Goal: Information Seeking & Learning: Check status

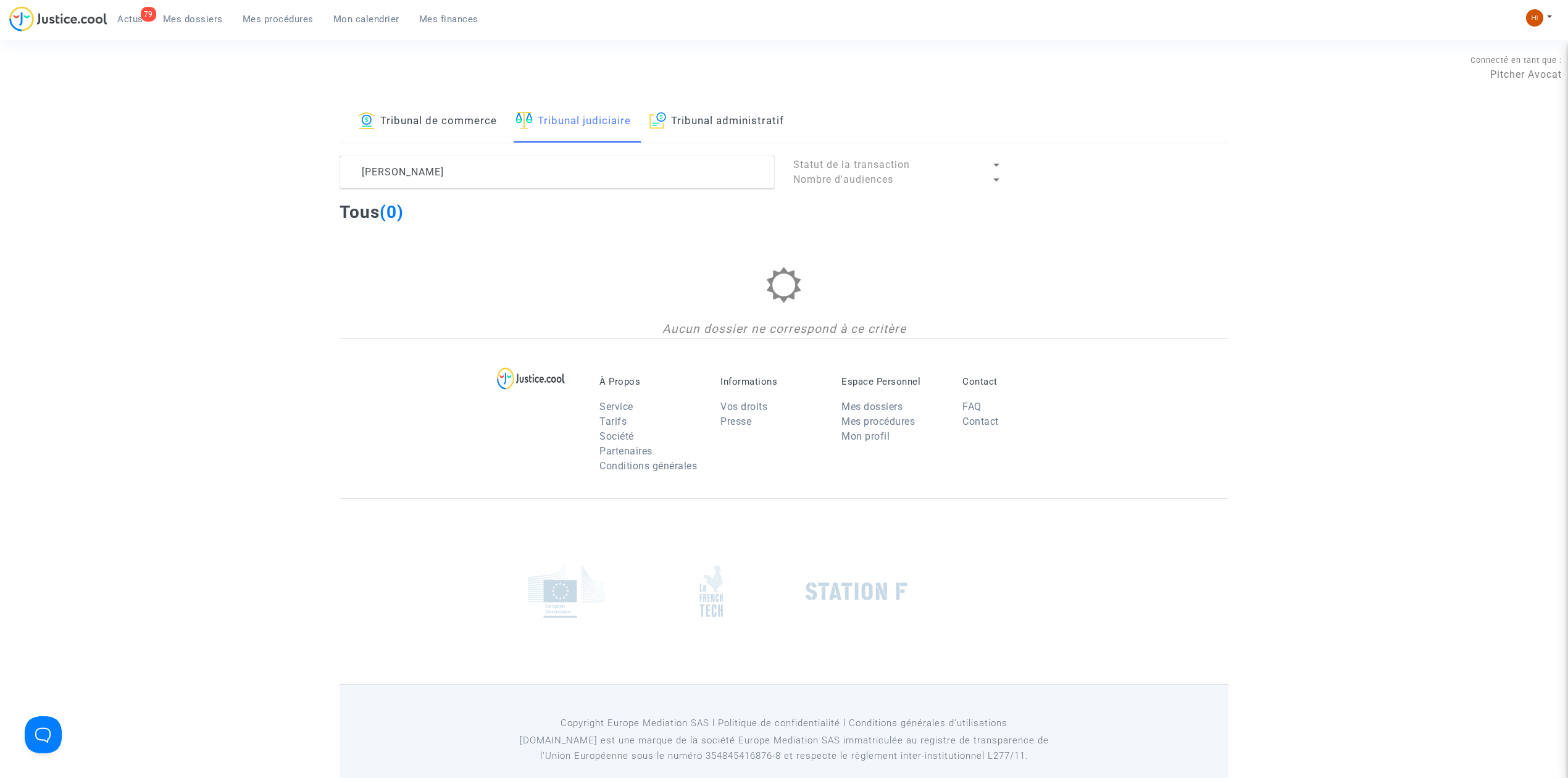
drag, startPoint x: 460, startPoint y: 168, endPoint x: 421, endPoint y: 144, distance: 45.8
click at [418, 149] on div "Tribunal de commerce Tribunal judiciaire Tribunal administratif [PERSON_NAME] S…" at bounding box center [784, 220] width 889 height 238
type textarea "[PERSON_NAME]"
click at [446, 113] on link "Tribunal de commerce" at bounding box center [427, 122] width 139 height 42
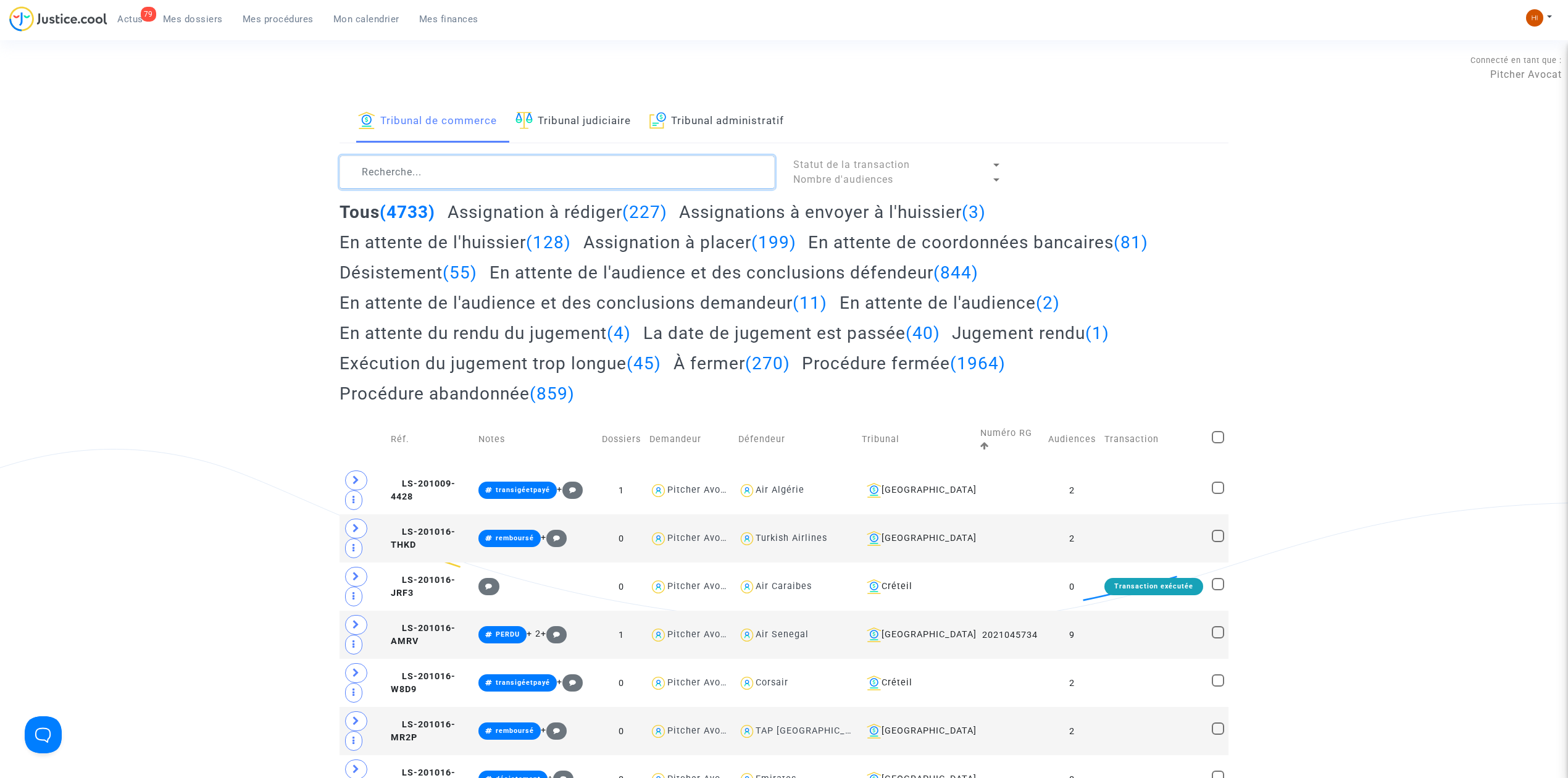
click at [435, 173] on textarea at bounding box center [557, 172] width 435 height 33
paste textarea "[PERSON_NAME]"
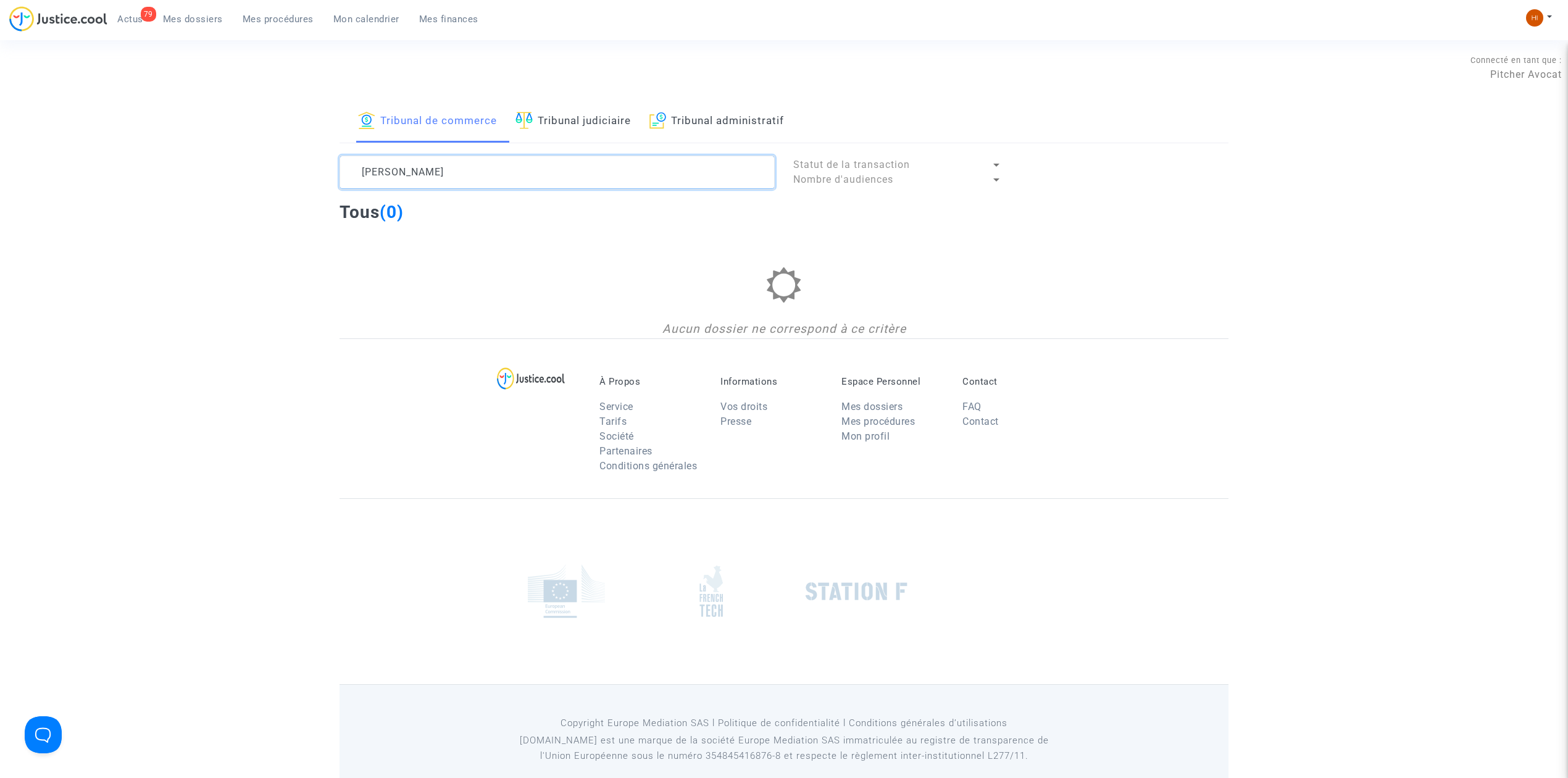
drag, startPoint x: 365, startPoint y: 162, endPoint x: 329, endPoint y: 154, distance: 36.9
click at [329, 154] on div "Tribunal de commerce Tribunal judiciaire Tribunal administratif [PERSON_NAME] S…" at bounding box center [784, 220] width 1568 height 238
type textarea "[PERSON_NAME]"
click at [659, 111] on img at bounding box center [657, 120] width 17 height 17
click at [610, 159] on textarea at bounding box center [557, 172] width 435 height 33
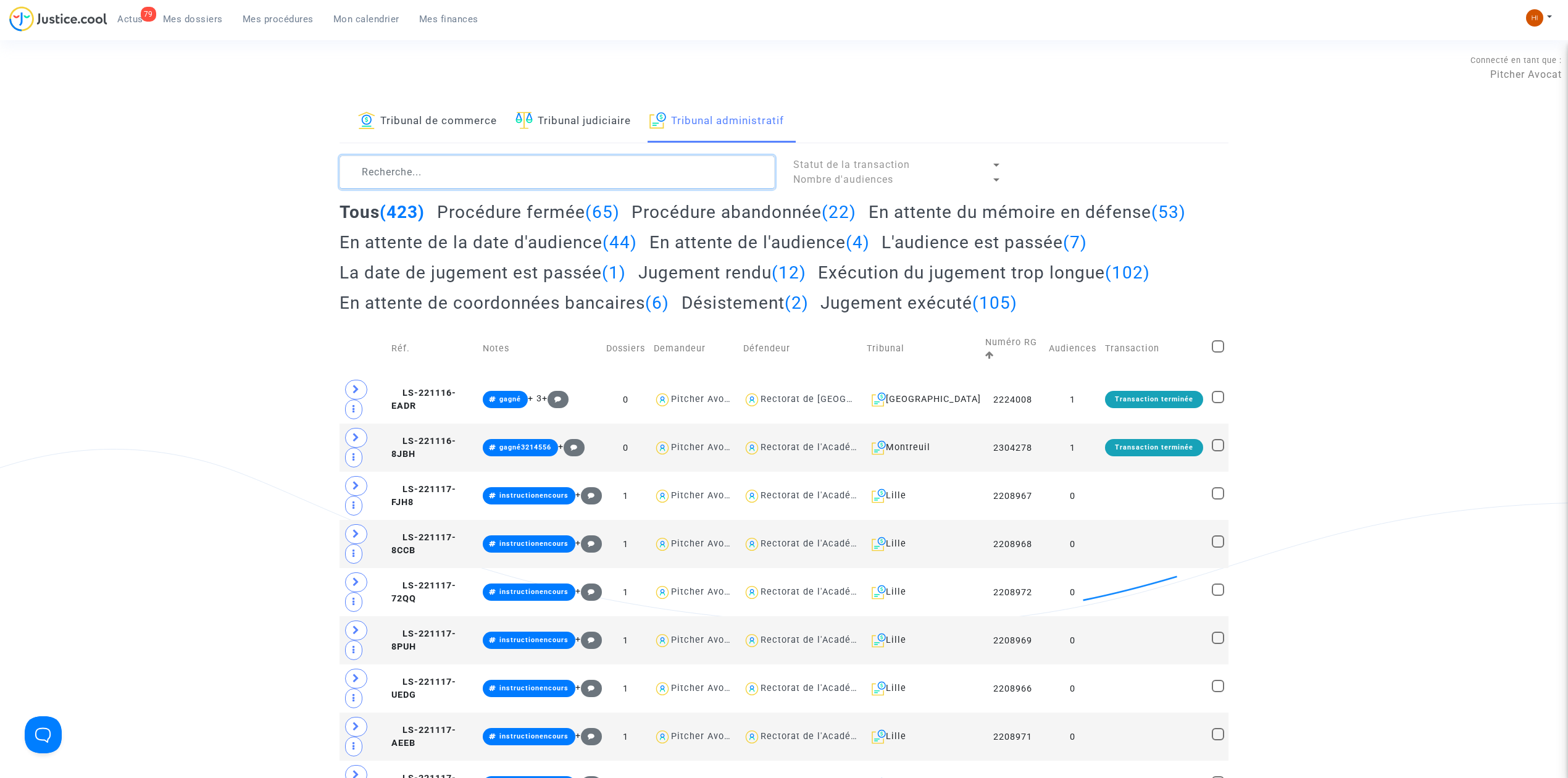
paste textarea "[PERSON_NAME]"
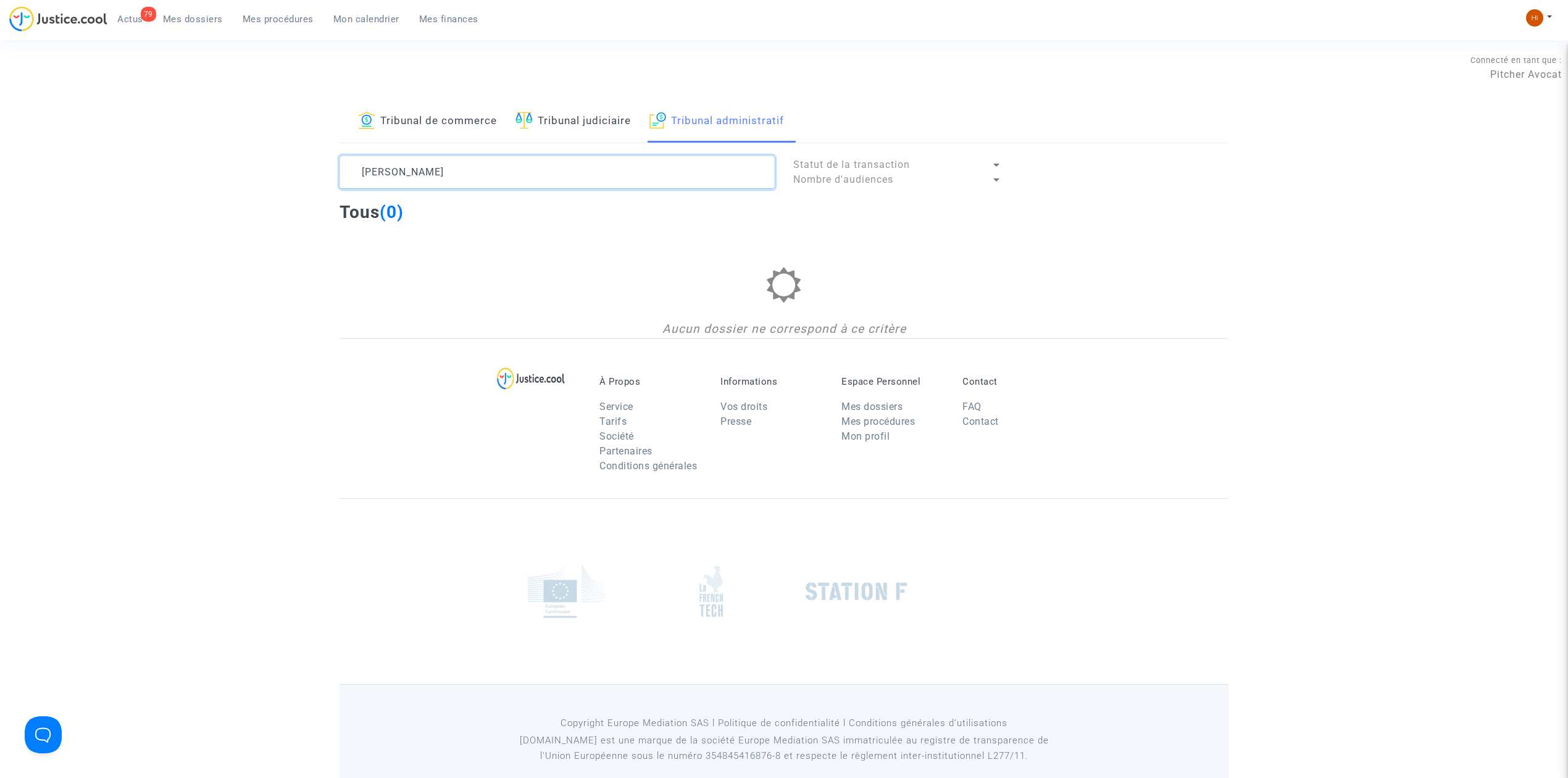
type textarea "[PERSON_NAME]"
click at [215, 23] on span "Mes dossiers" at bounding box center [193, 19] width 60 height 11
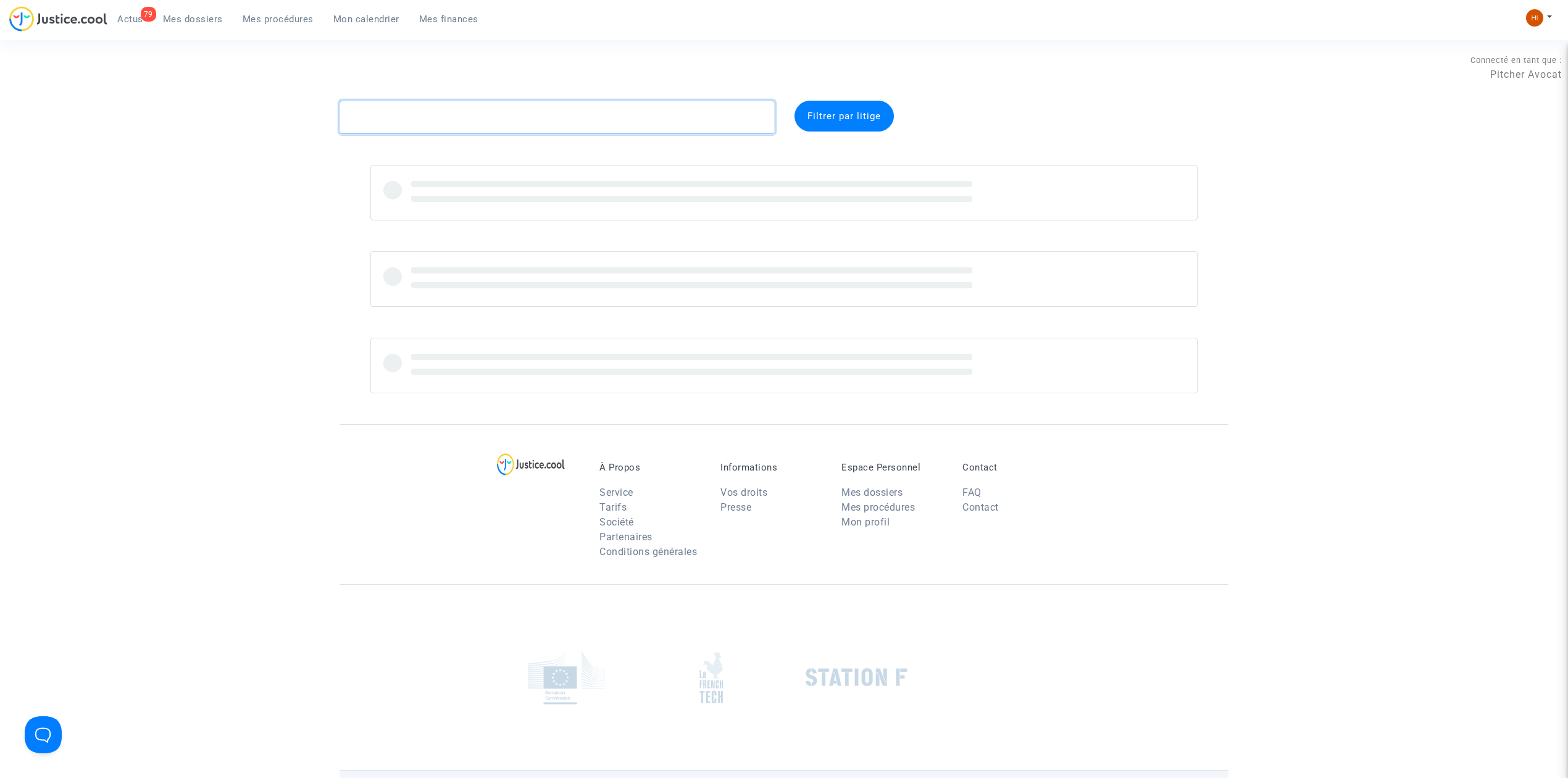
drag, startPoint x: 489, startPoint y: 125, endPoint x: 482, endPoint y: 122, distance: 7.6
click at [489, 125] on textarea at bounding box center [557, 118] width 435 height 33
paste textarea "[PERSON_NAME]"
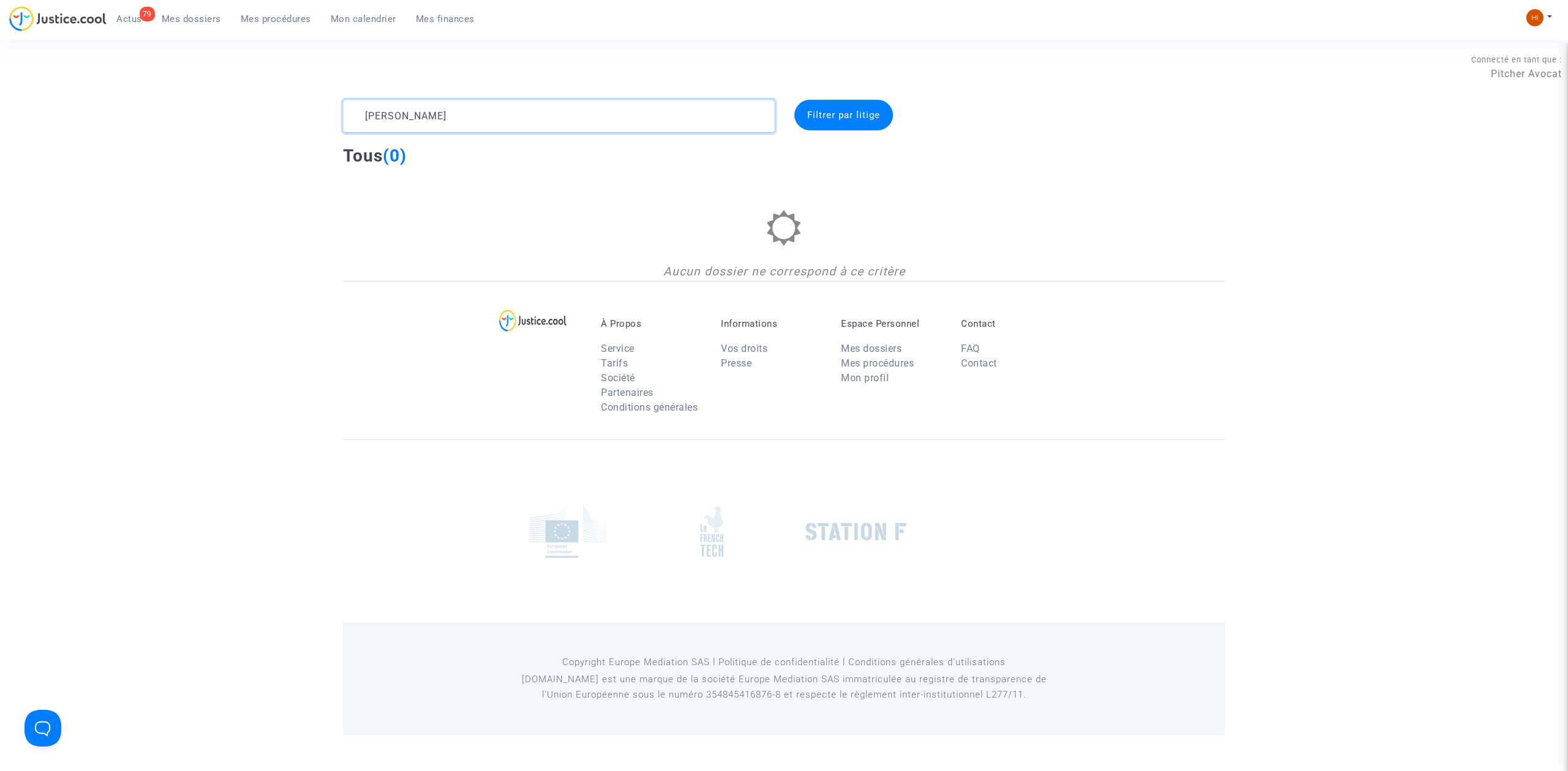
drag, startPoint x: 400, startPoint y: 116, endPoint x: 152, endPoint y: 143, distance: 249.5
click at [155, 144] on div "[PERSON_NAME] Filtrer par litige Tous (0) Aucun dossier ne correspond à ce crit…" at bounding box center [784, 190] width 1568 height 181
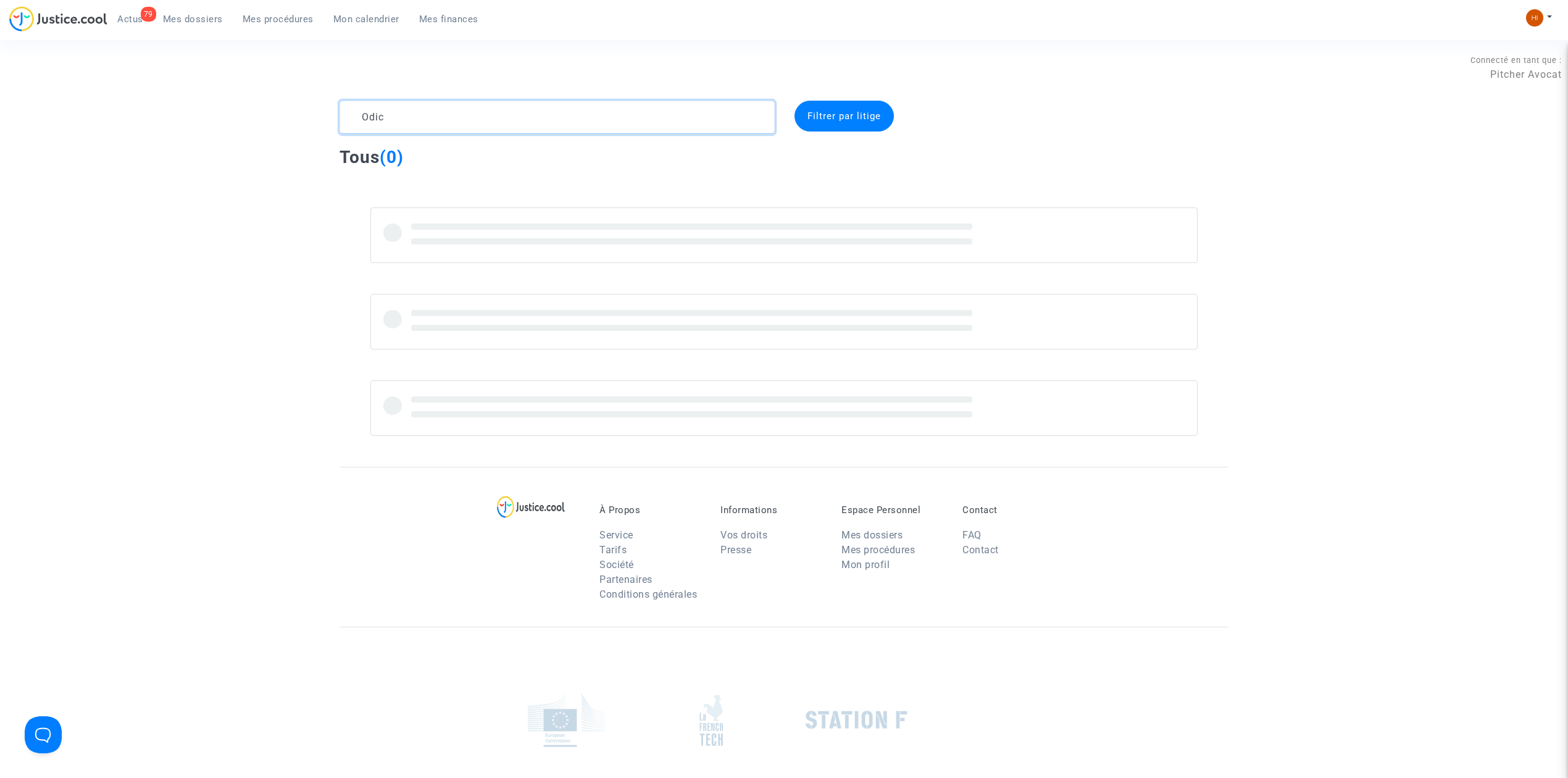
type textarea "Odic"
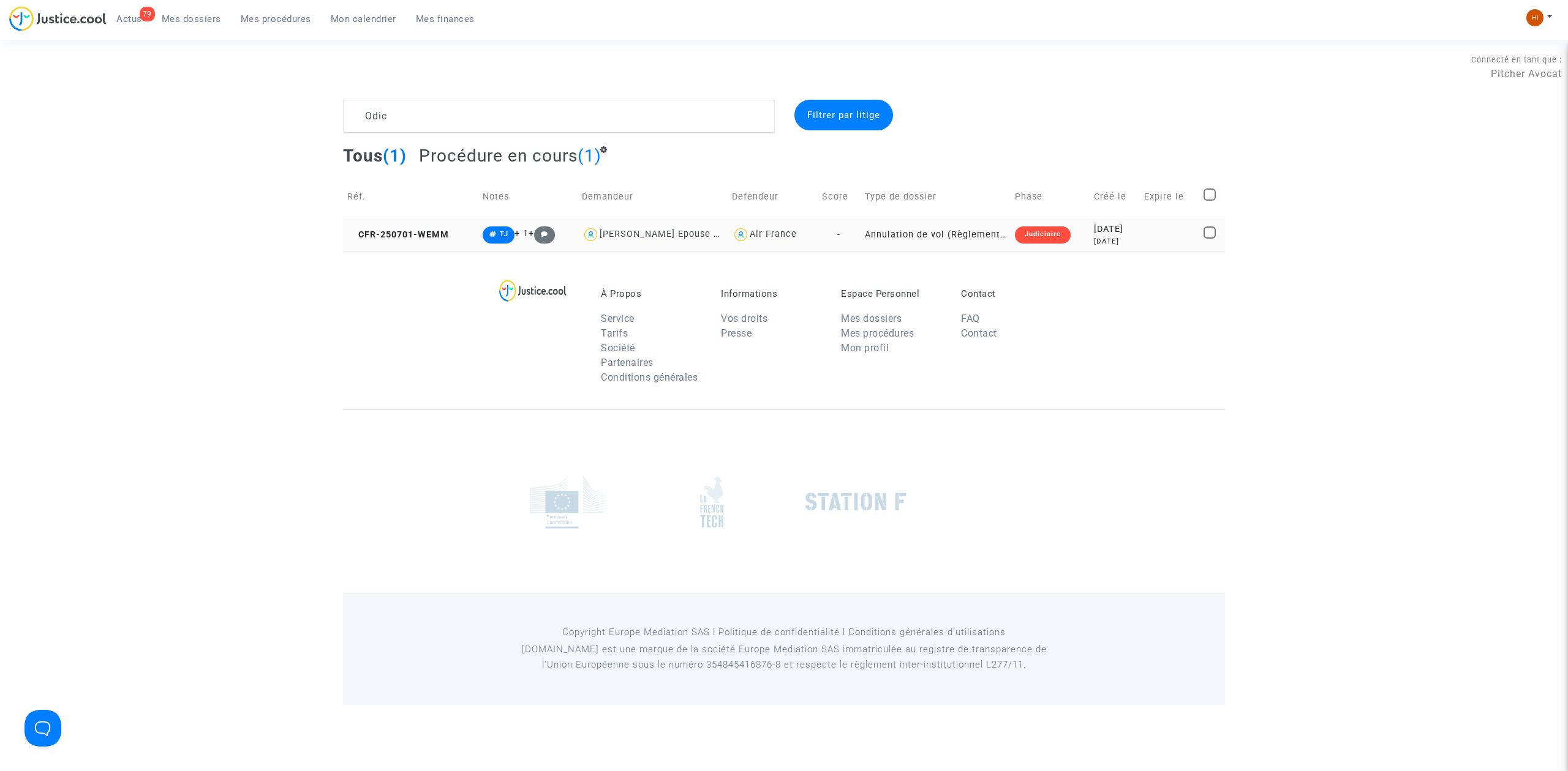
click at [434, 219] on td "CFR-250701-WEMM" at bounding box center [410, 234] width 135 height 33
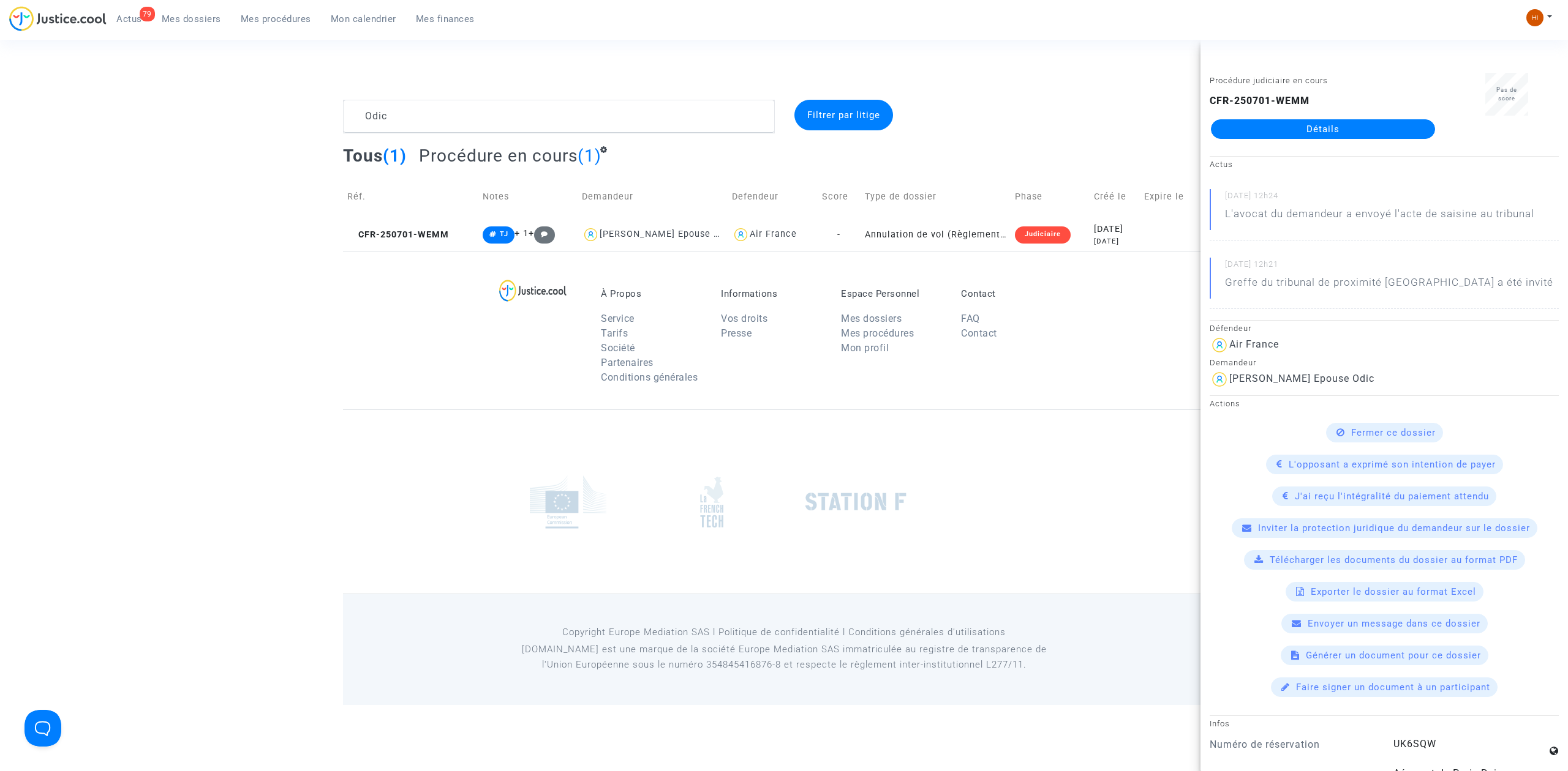
click at [1311, 115] on div "CFR-250701-WEMM Détails" at bounding box center [1322, 117] width 227 height 45
click at [1294, 115] on div "CFR-250701-WEMM Détails" at bounding box center [1322, 117] width 227 height 45
click at [1296, 130] on link "Détails" at bounding box center [1322, 129] width 224 height 20
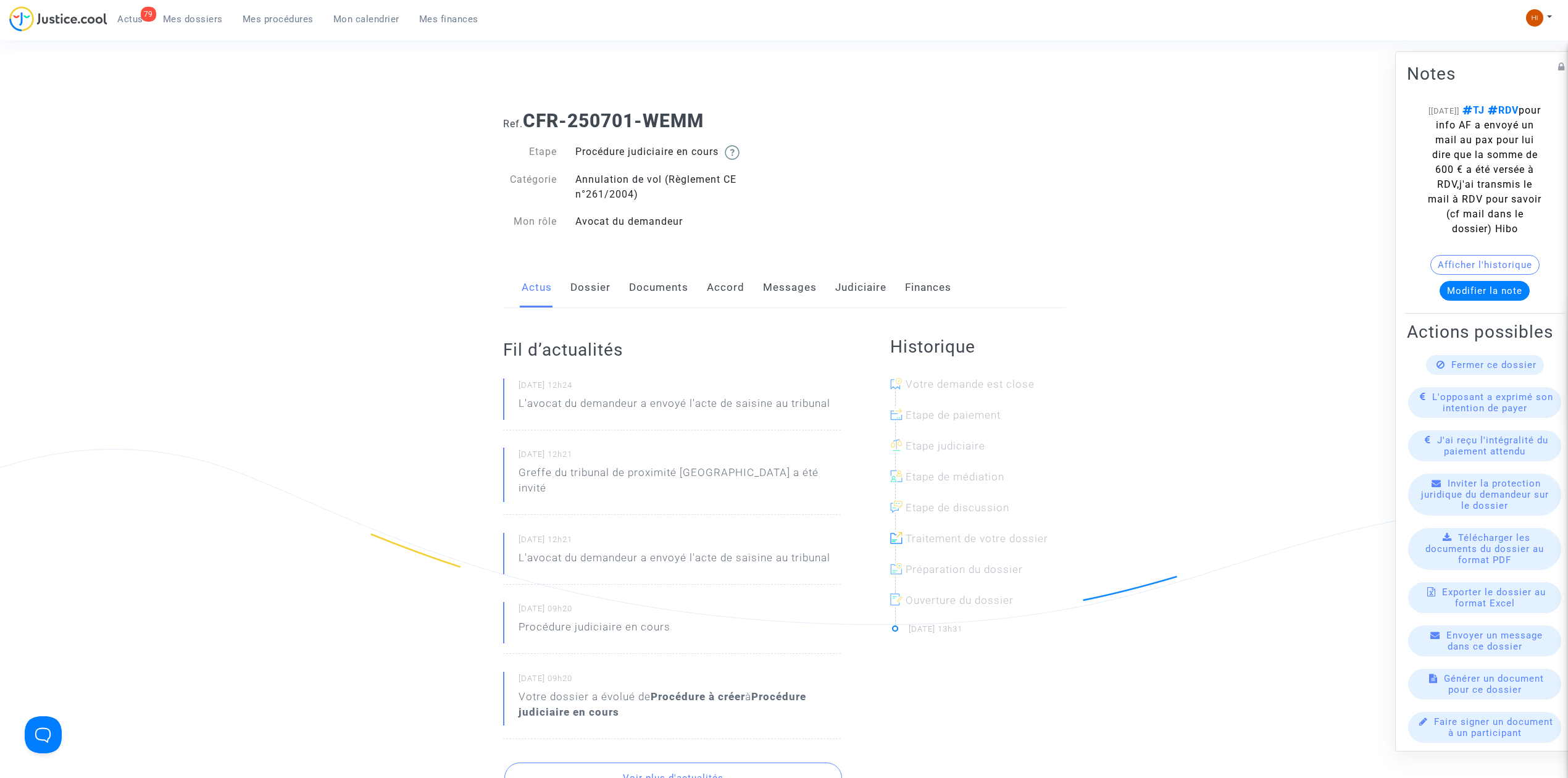
click at [860, 288] on link "Judiciaire" at bounding box center [860, 288] width 51 height 41
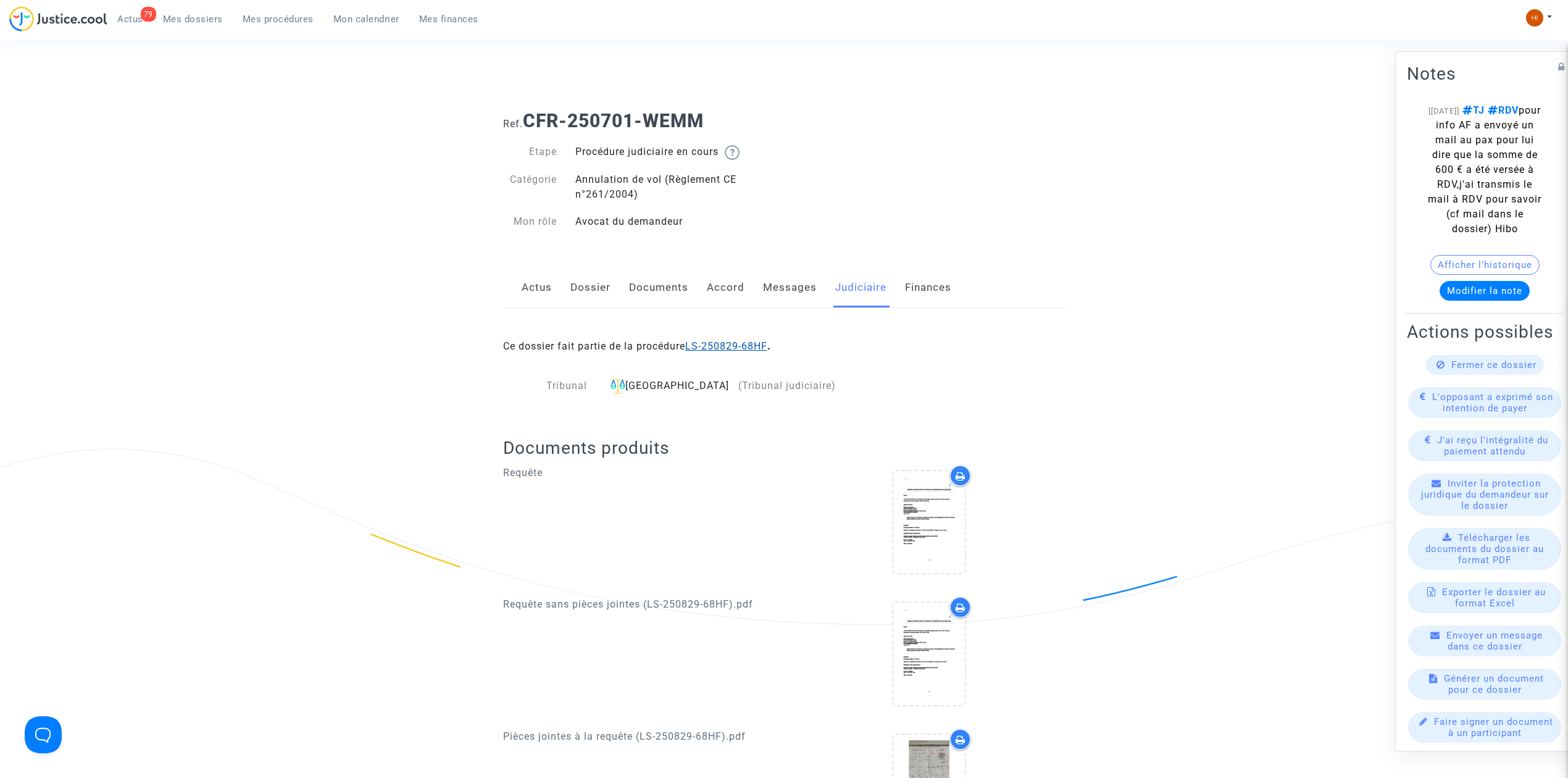
click at [735, 341] on link "LS-250829-68HF" at bounding box center [726, 346] width 82 height 12
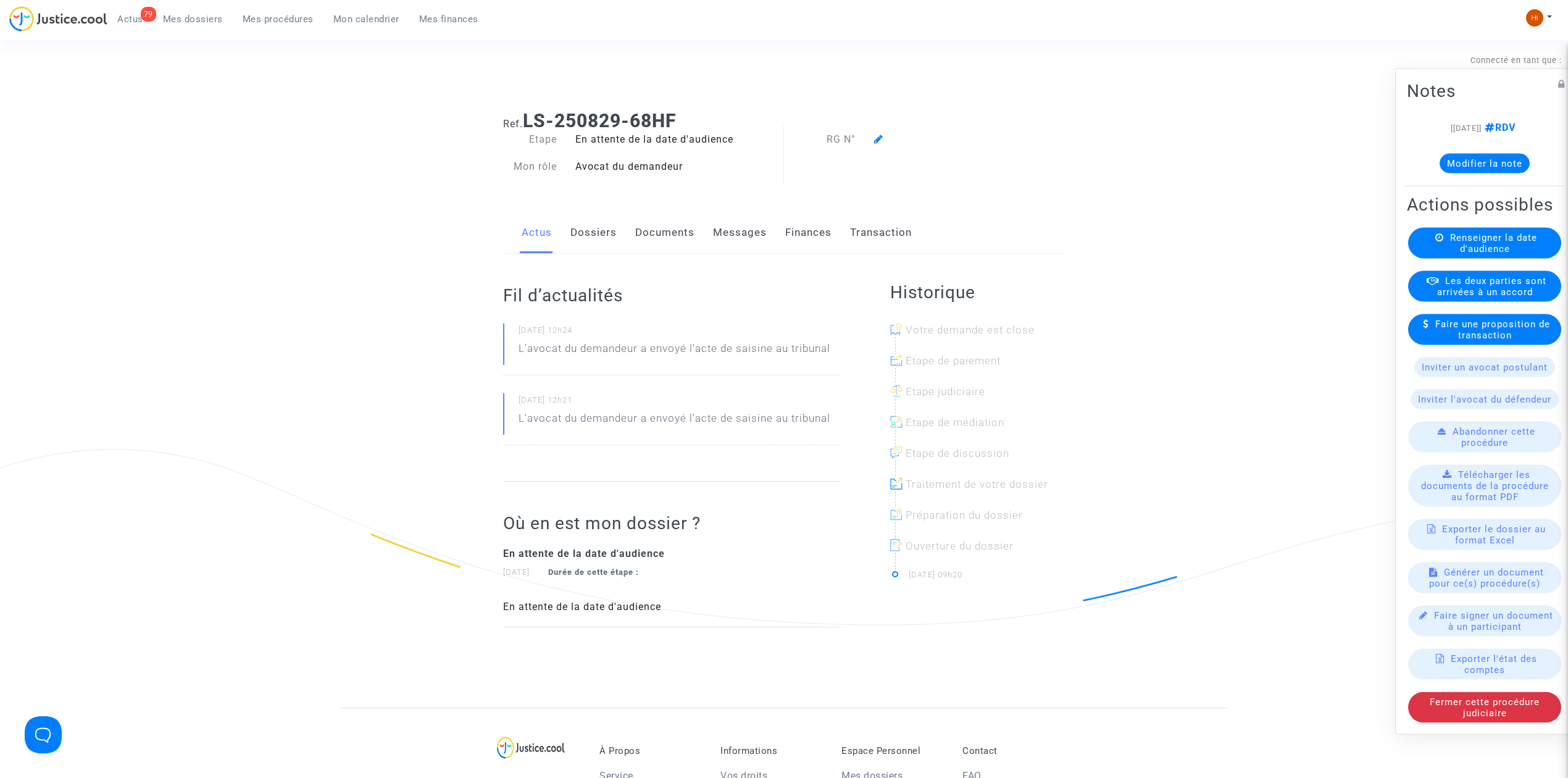
click at [672, 231] on link "Documents" at bounding box center [665, 233] width 59 height 41
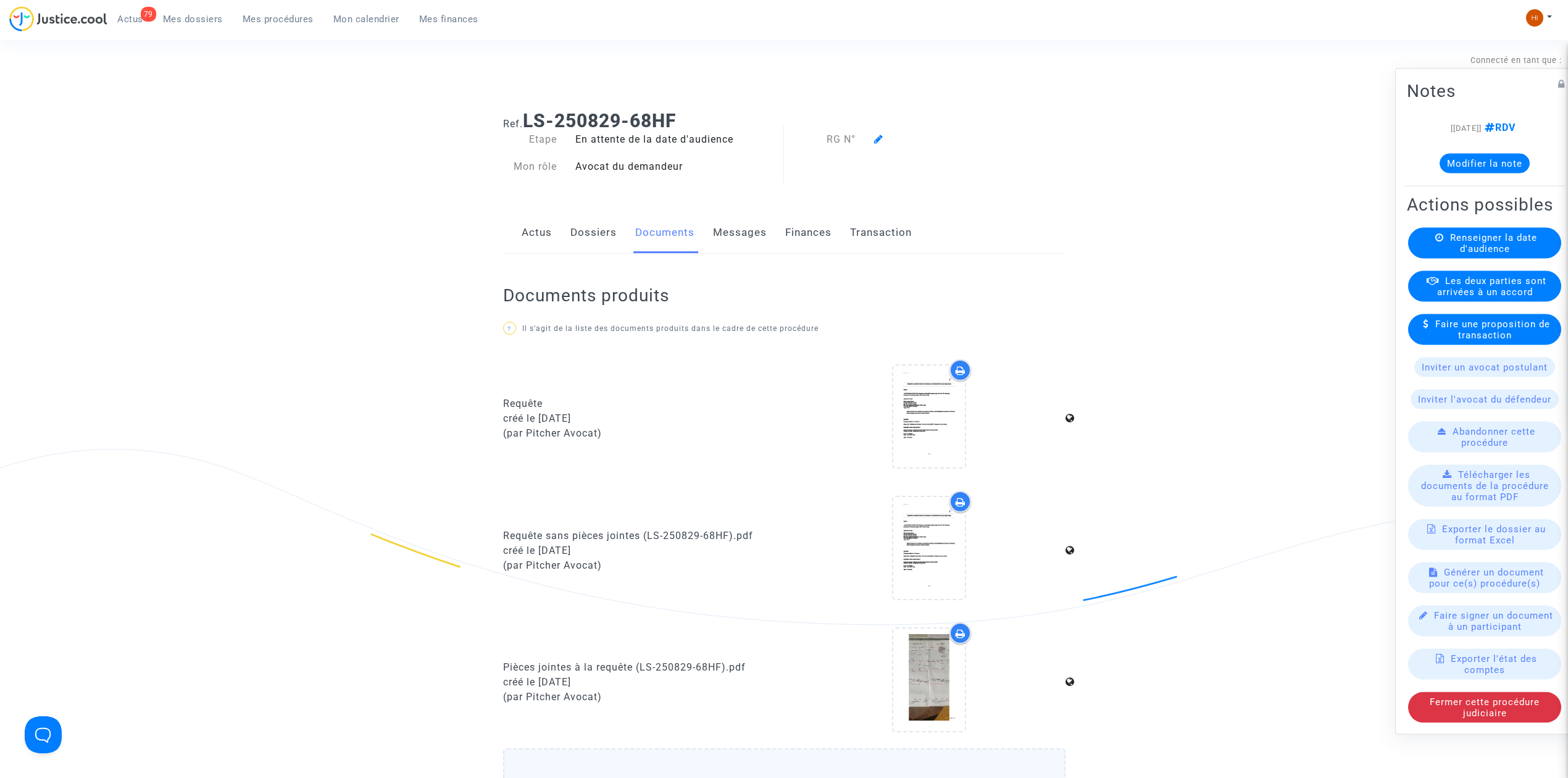
click at [591, 238] on link "Dossiers" at bounding box center [593, 233] width 46 height 41
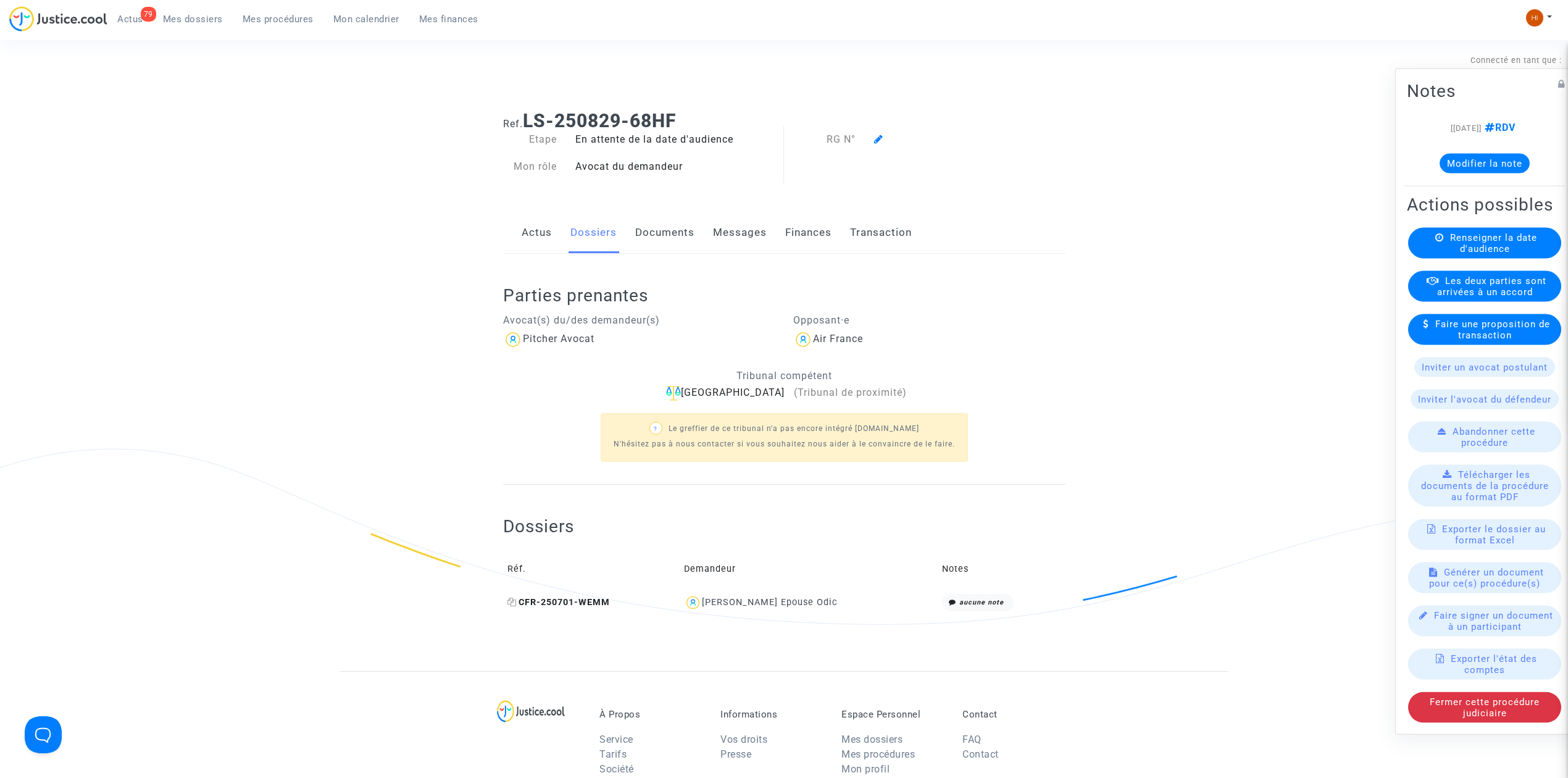
click at [578, 603] on span "CFR-250701-WEMM" at bounding box center [559, 602] width 103 height 11
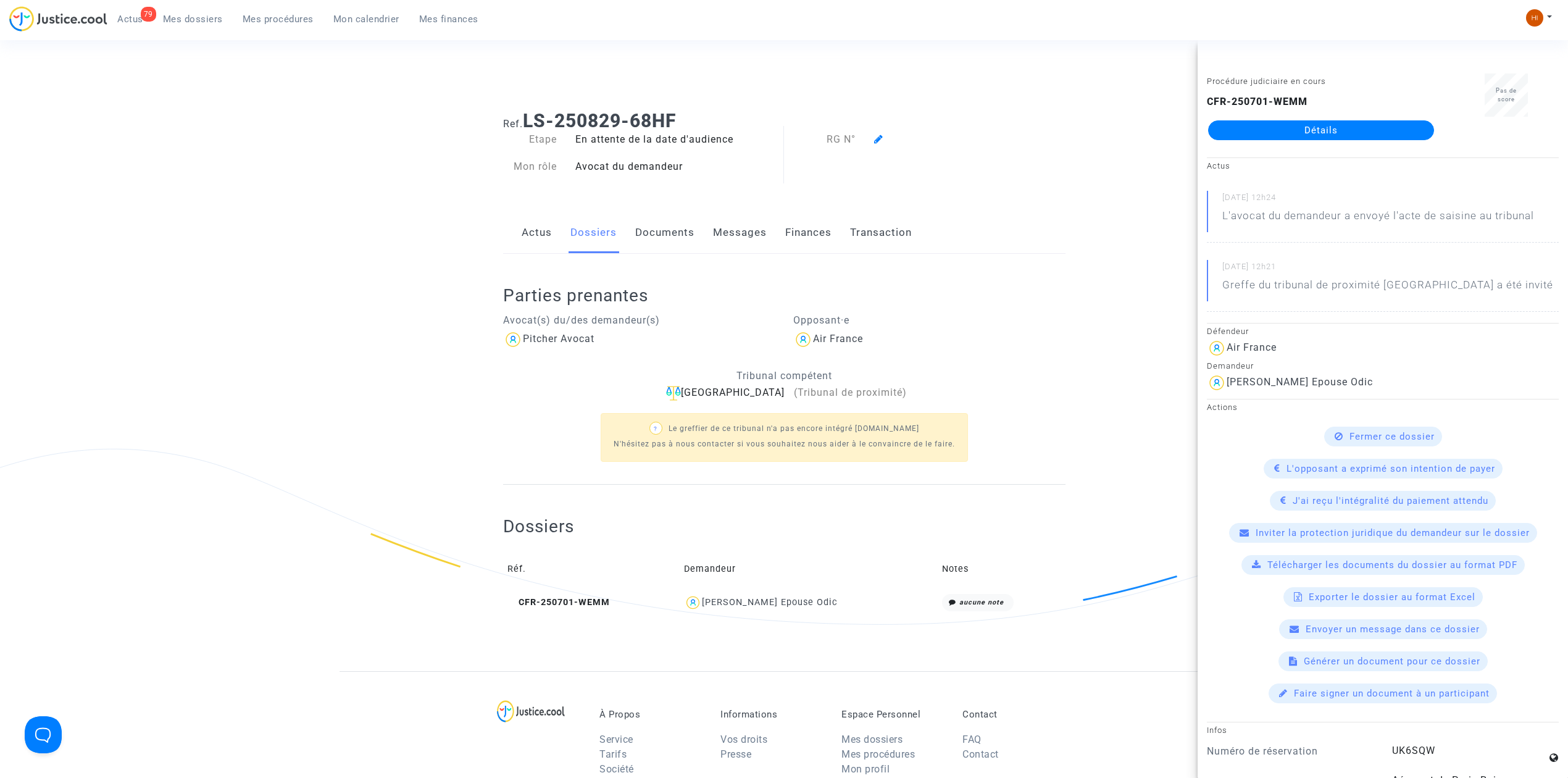
click at [1325, 127] on link "Détails" at bounding box center [1320, 130] width 226 height 20
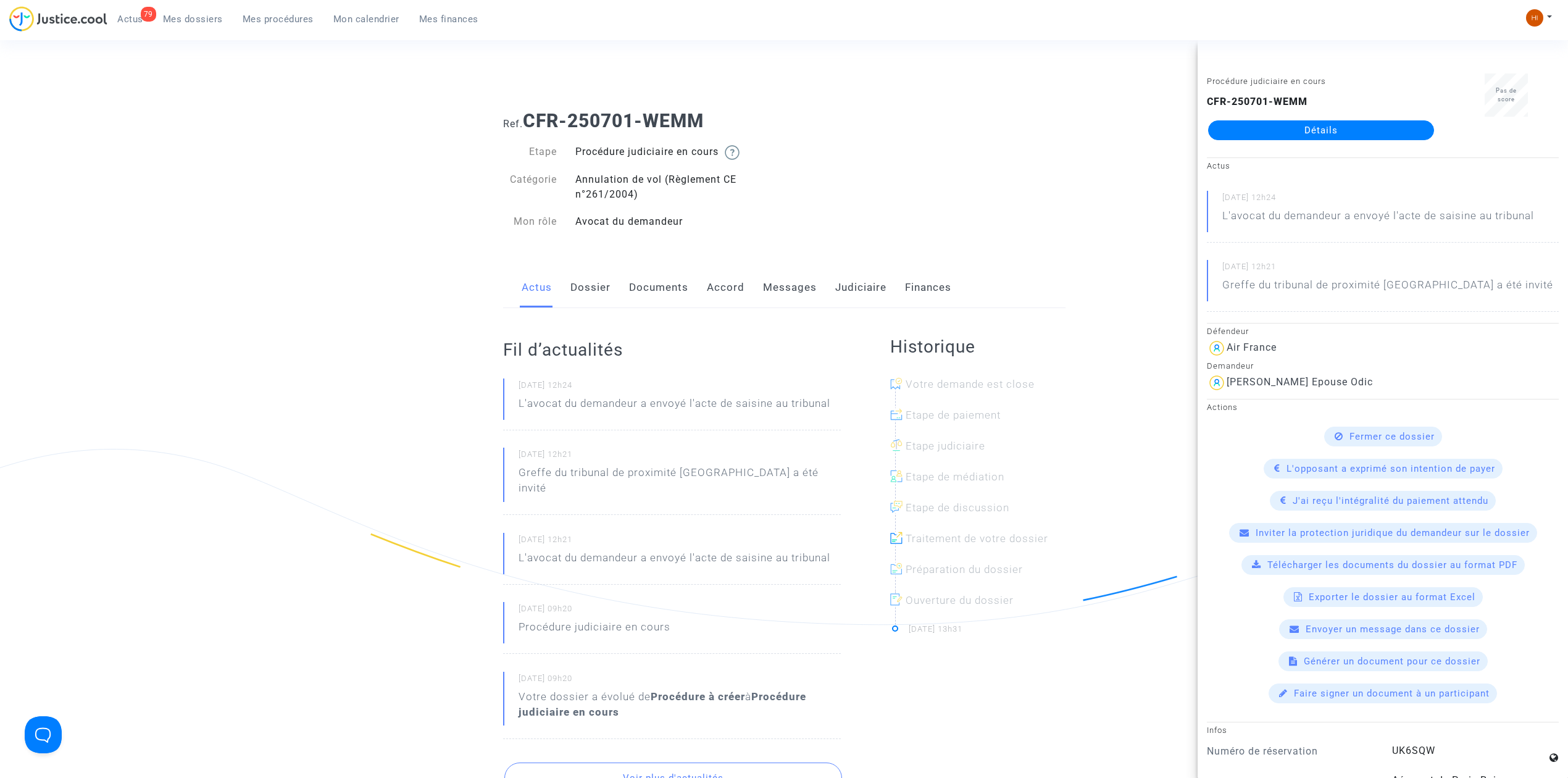
click at [758, 290] on div "Actus Dossier Documents Accord Messages Judiciaire Finances" at bounding box center [784, 288] width 562 height 42
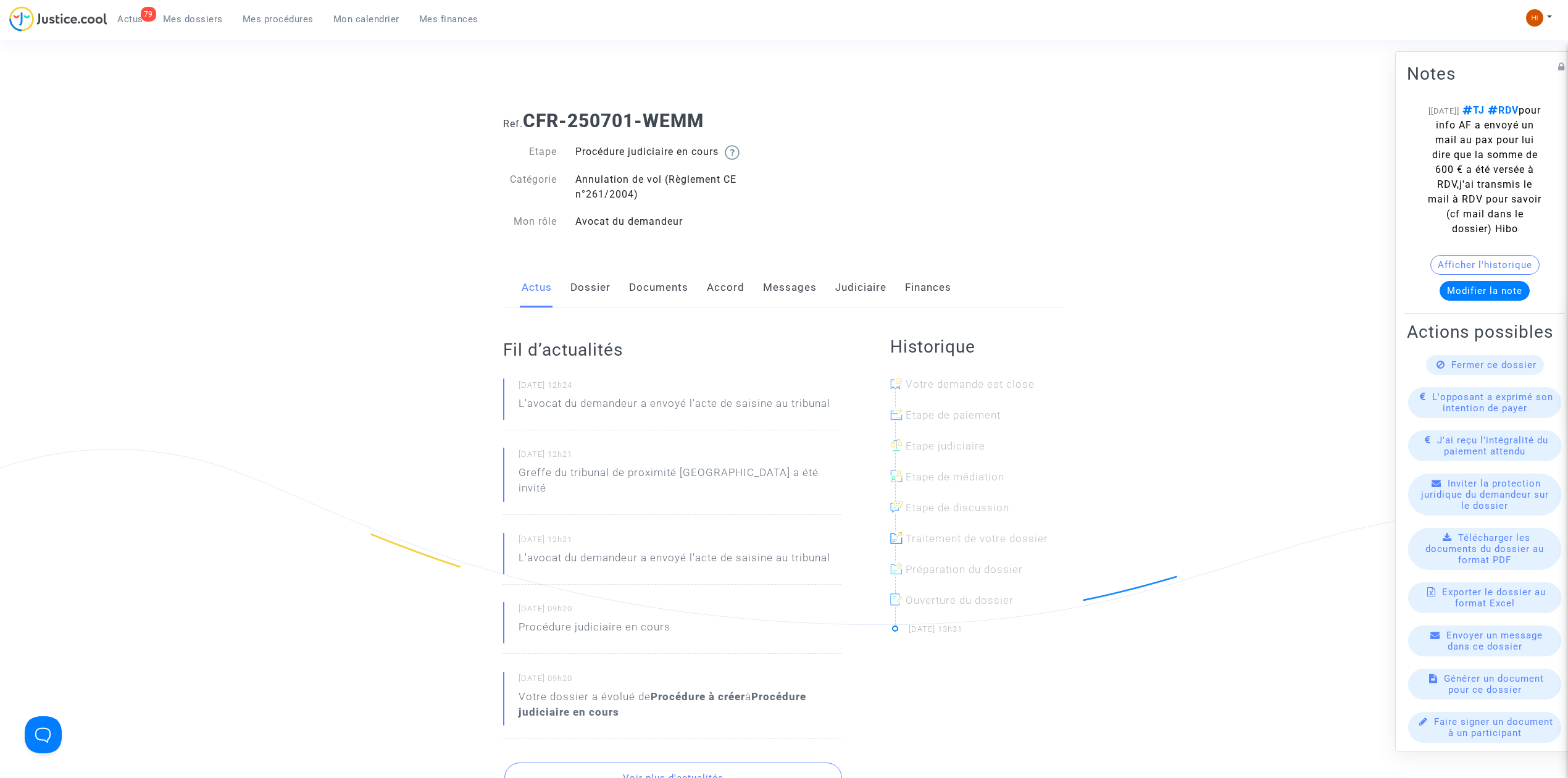
click at [799, 291] on link "Messages" at bounding box center [789, 288] width 54 height 41
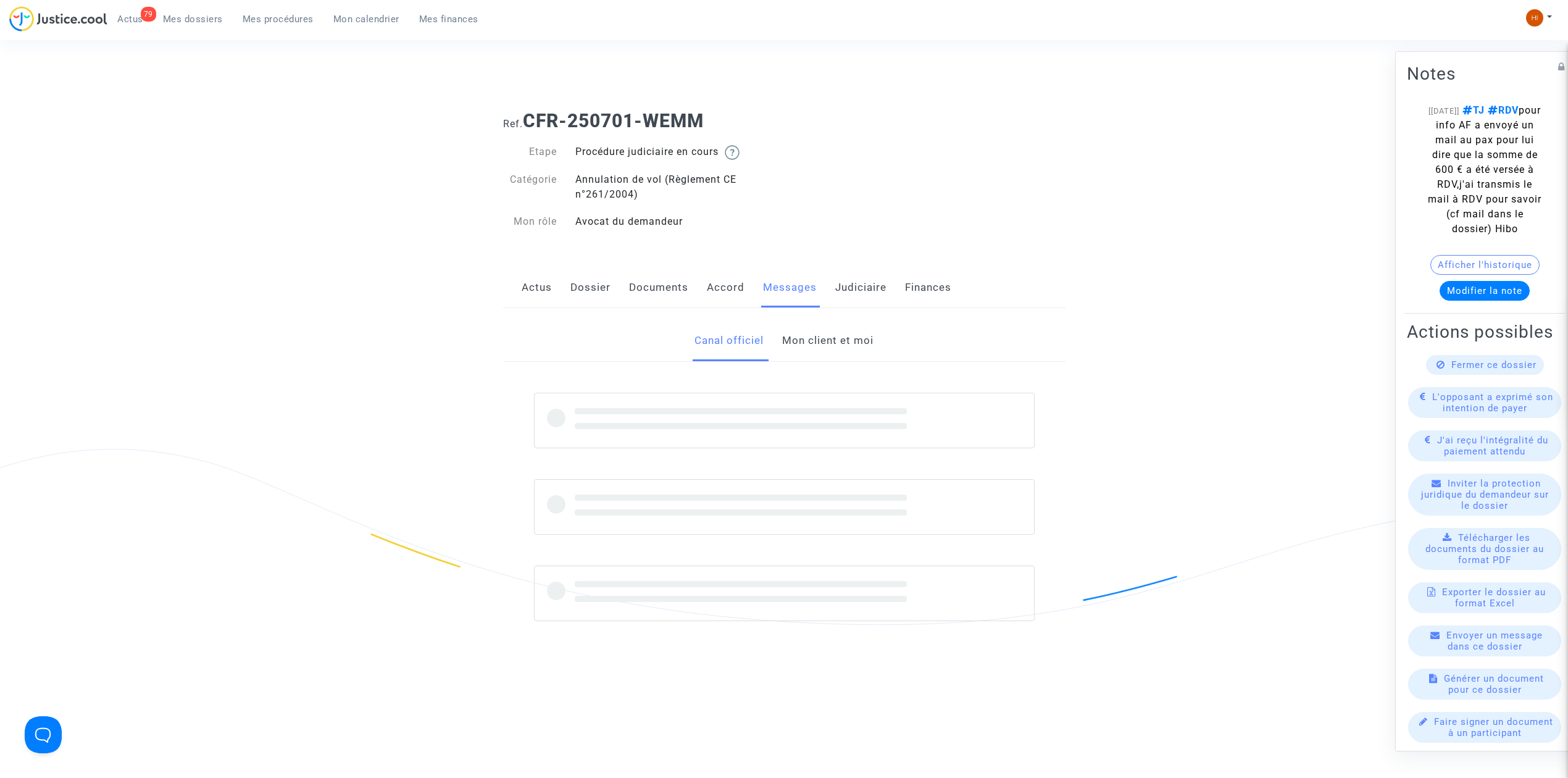
click at [851, 344] on link "Mon client et moi" at bounding box center [828, 341] width 92 height 41
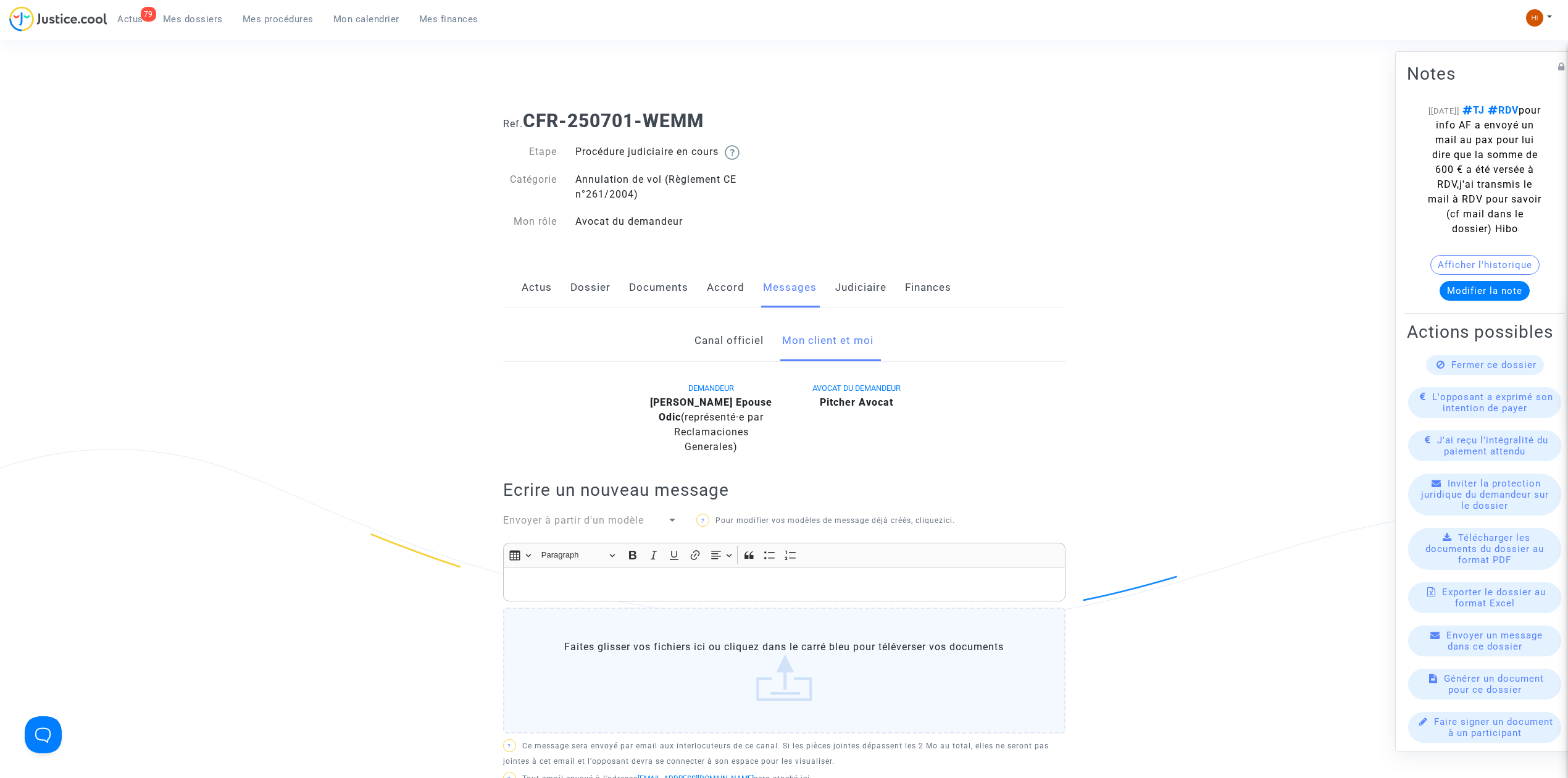
click at [727, 344] on link "Canal officiel" at bounding box center [729, 341] width 69 height 41
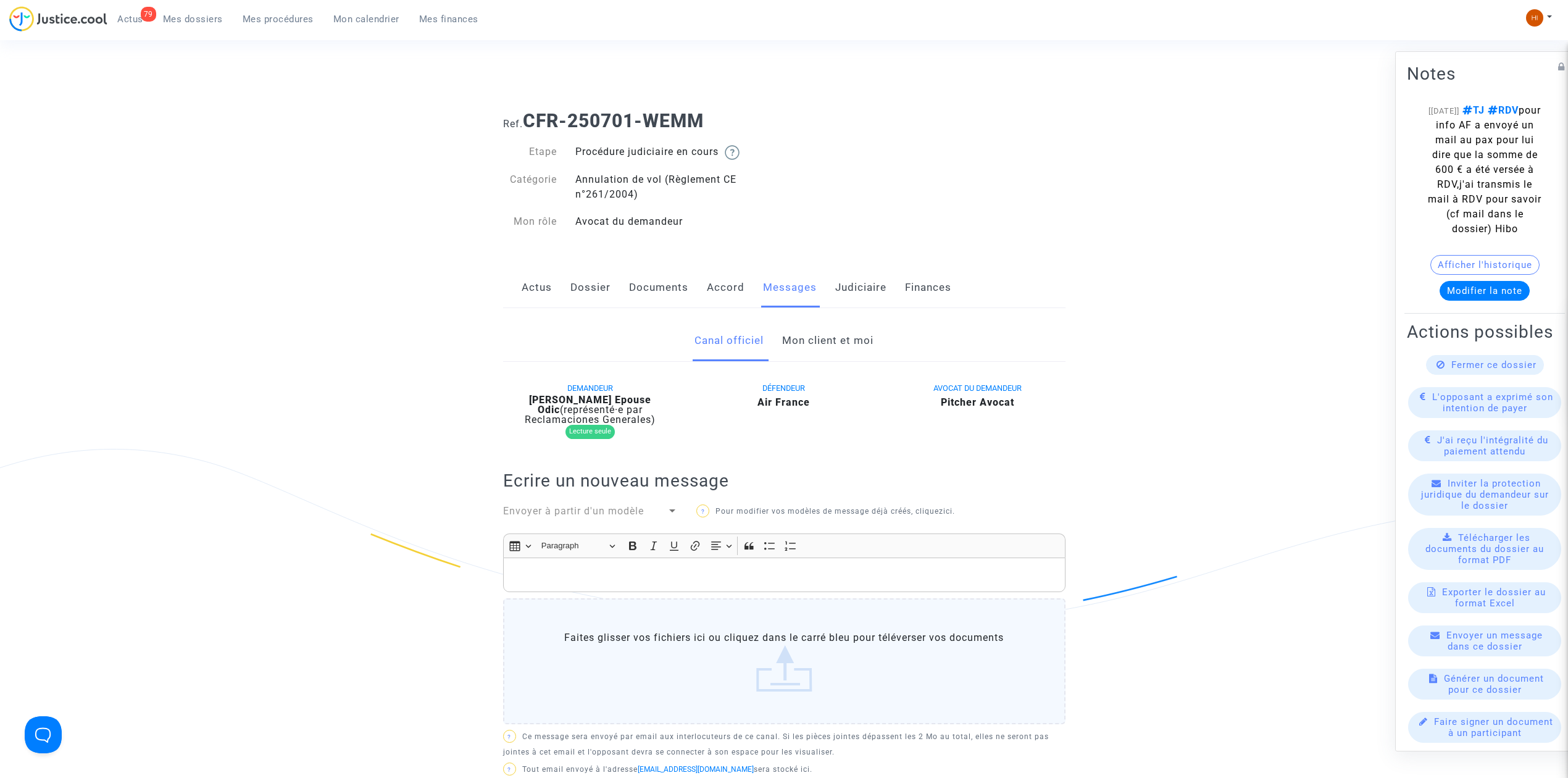
click at [573, 285] on link "Dossier" at bounding box center [590, 288] width 40 height 41
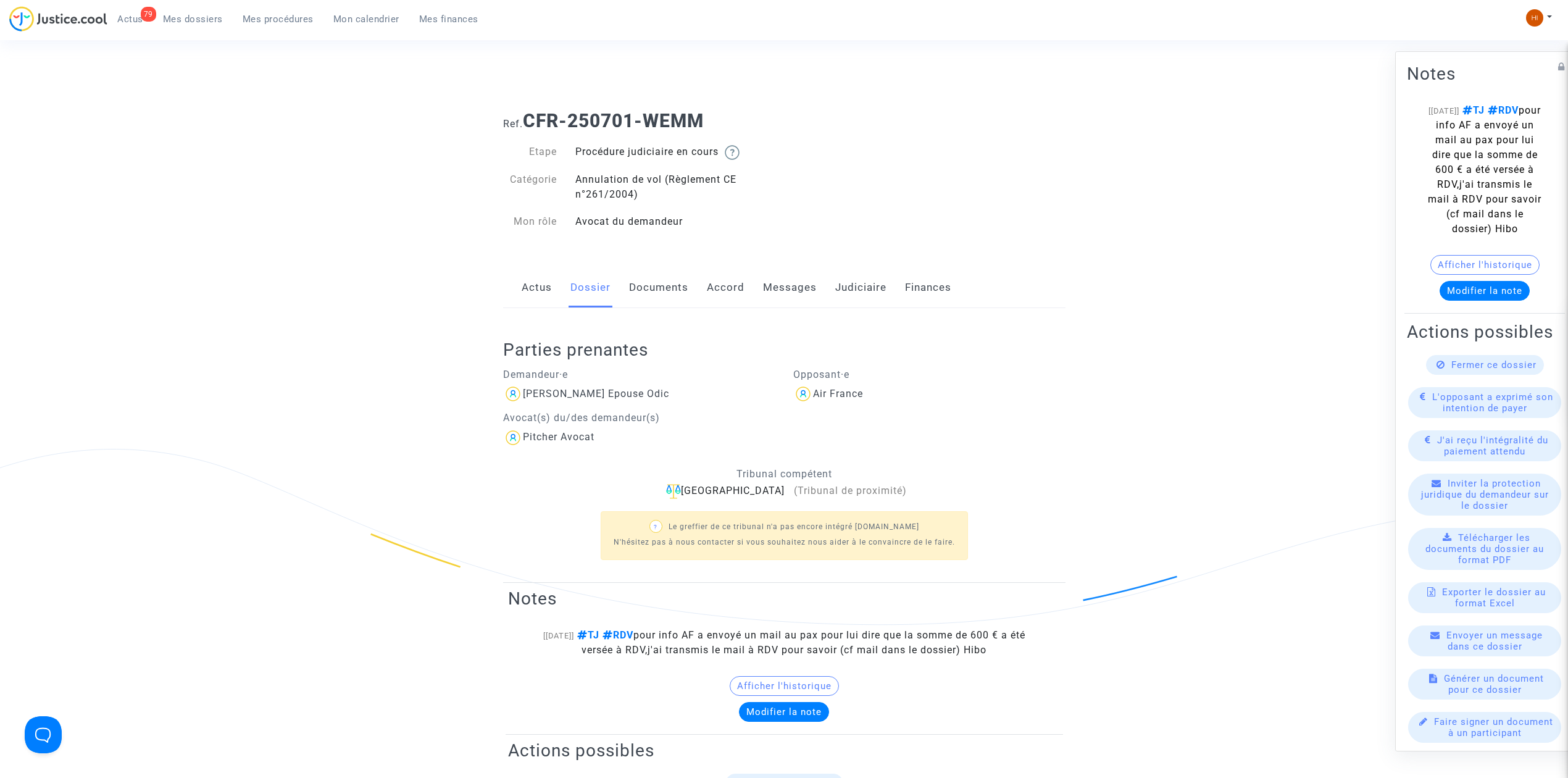
click at [545, 289] on link "Actus" at bounding box center [537, 288] width 30 height 41
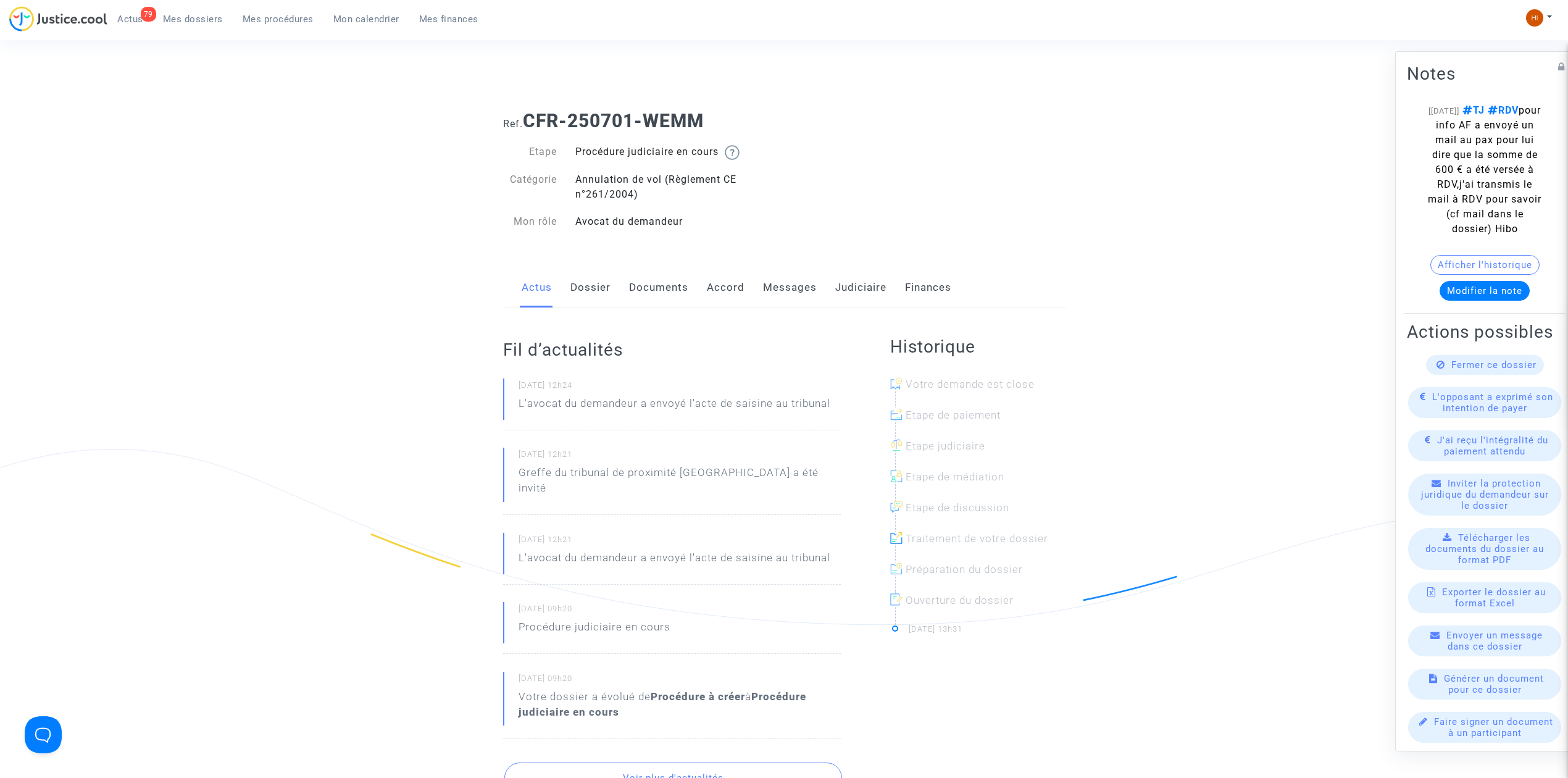
click at [630, 281] on link "Documents" at bounding box center [659, 288] width 59 height 41
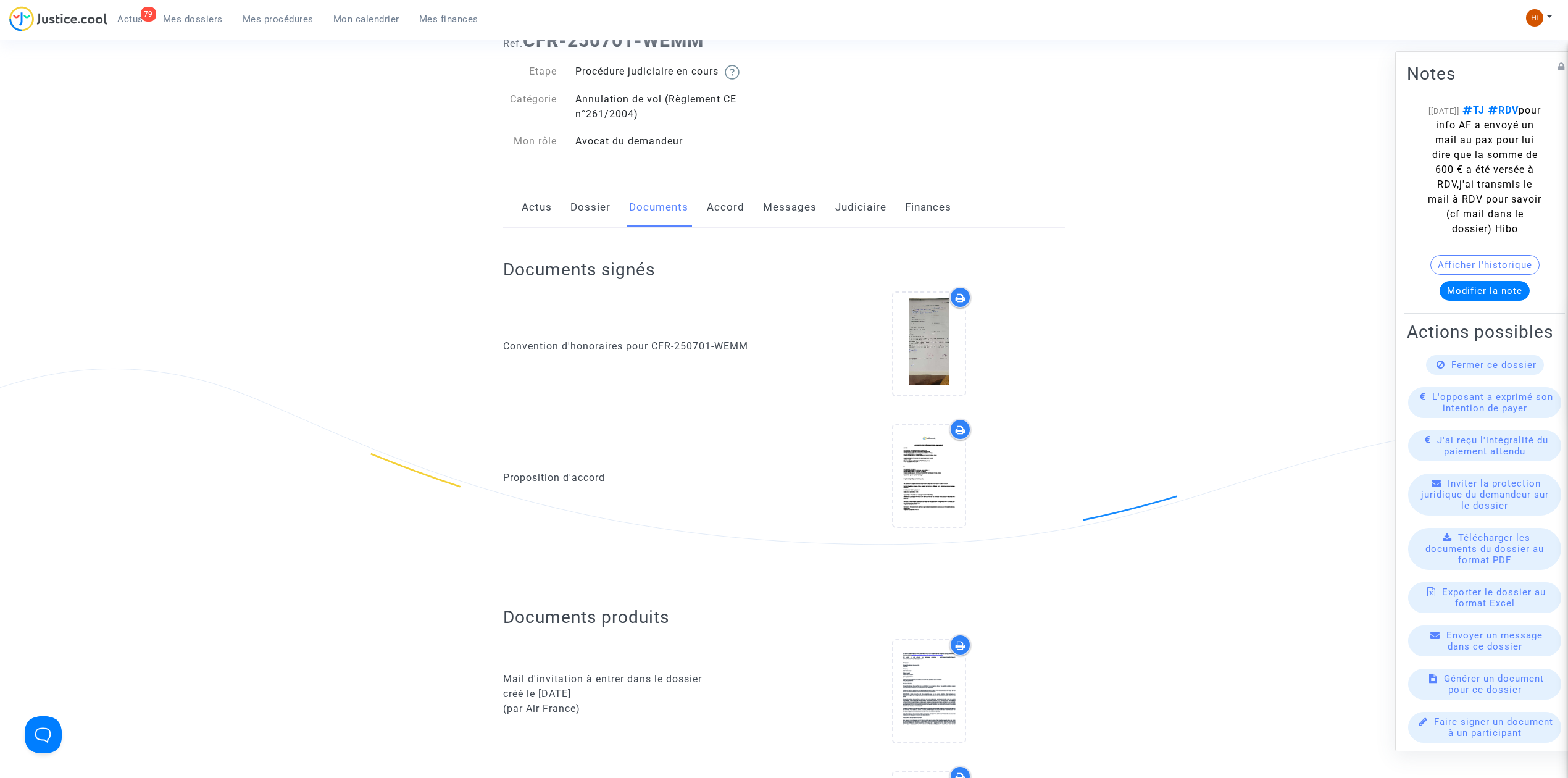
scroll to position [82, 0]
click at [927, 468] on icon at bounding box center [929, 474] width 40 height 40
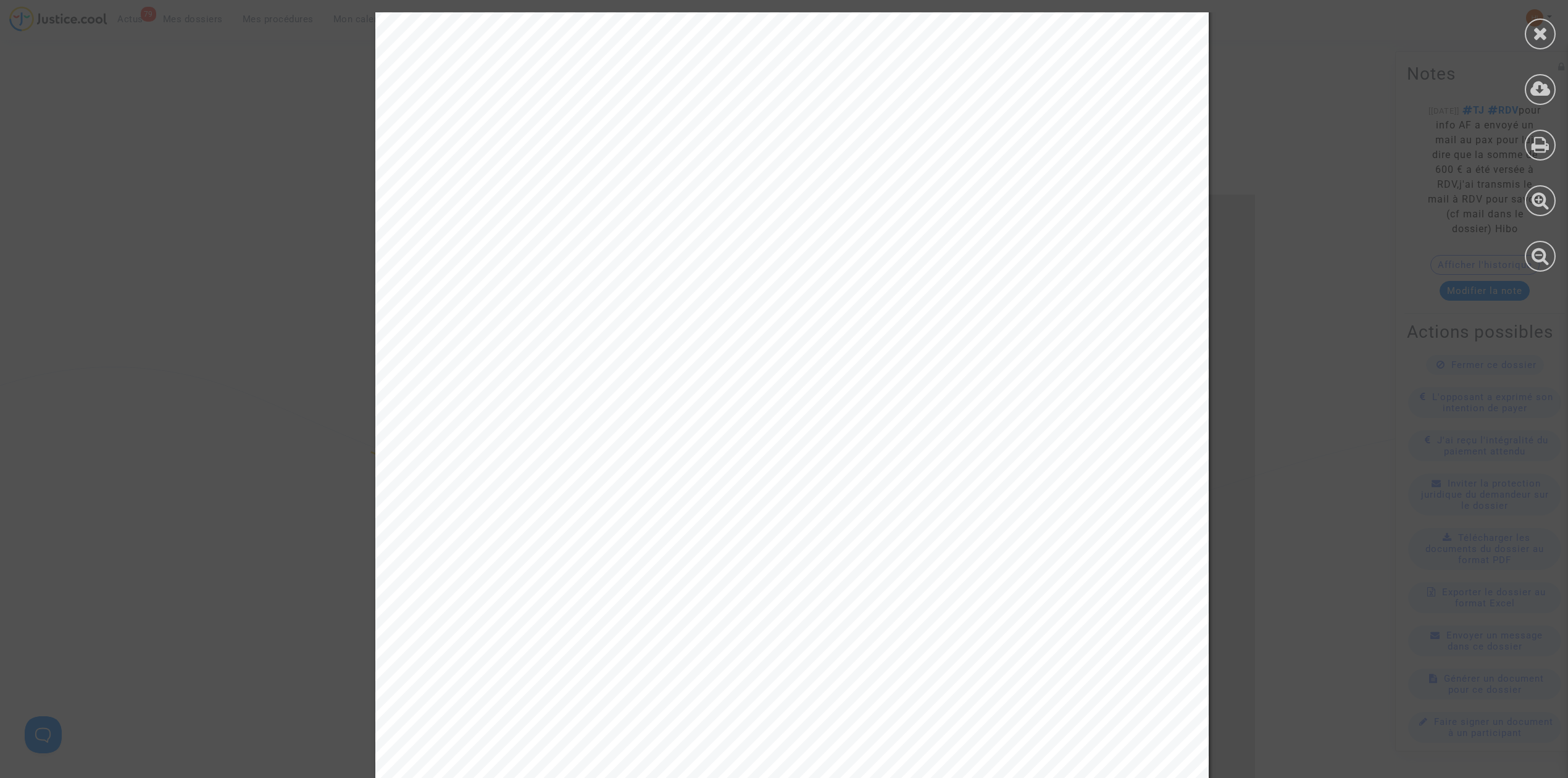
scroll to position [0, 0]
click at [1543, 26] on icon at bounding box center [1540, 33] width 15 height 19
